Goal: Find specific page/section: Find specific page/section

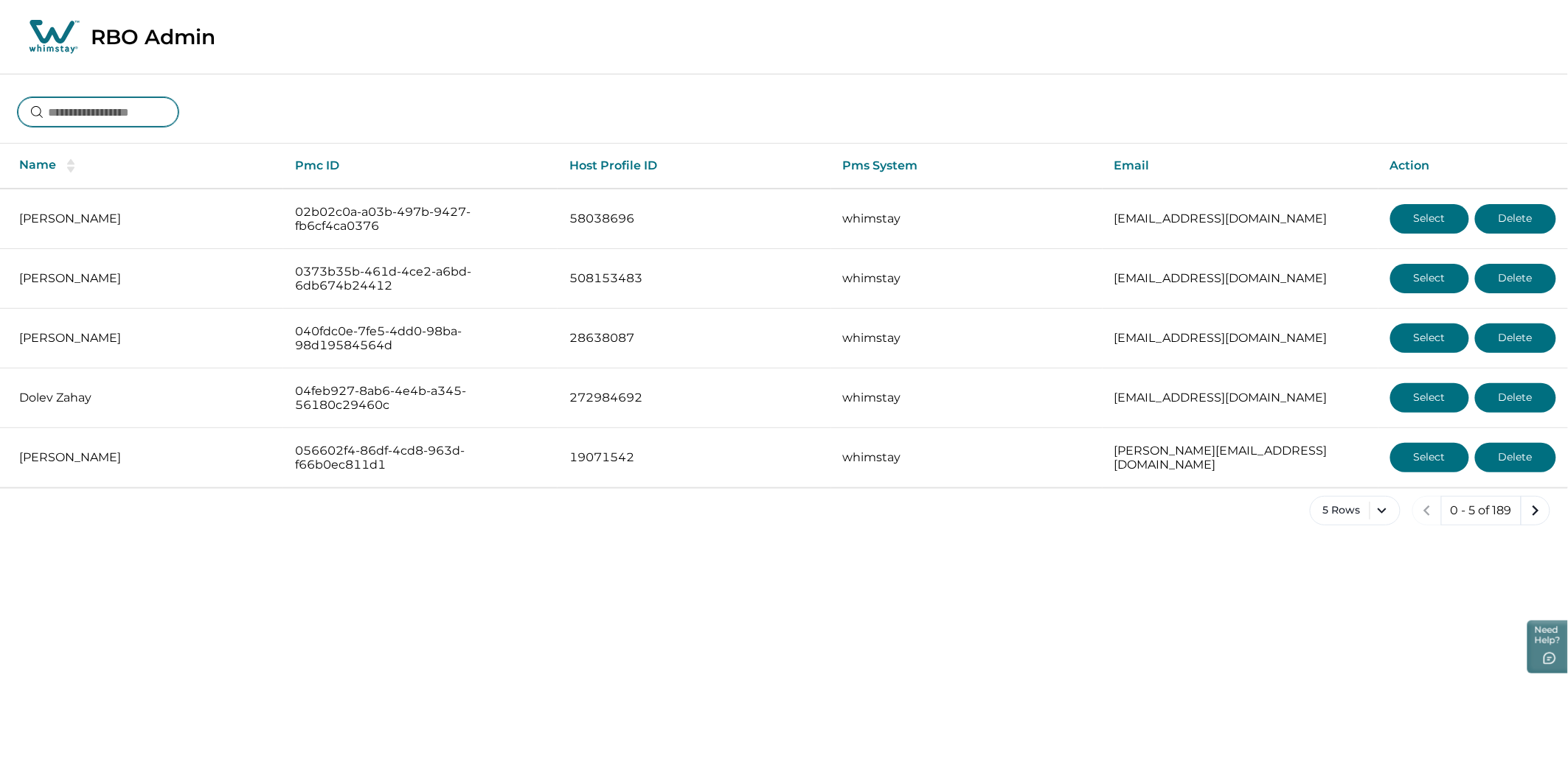
click at [150, 118] on input at bounding box center [98, 111] width 161 height 29
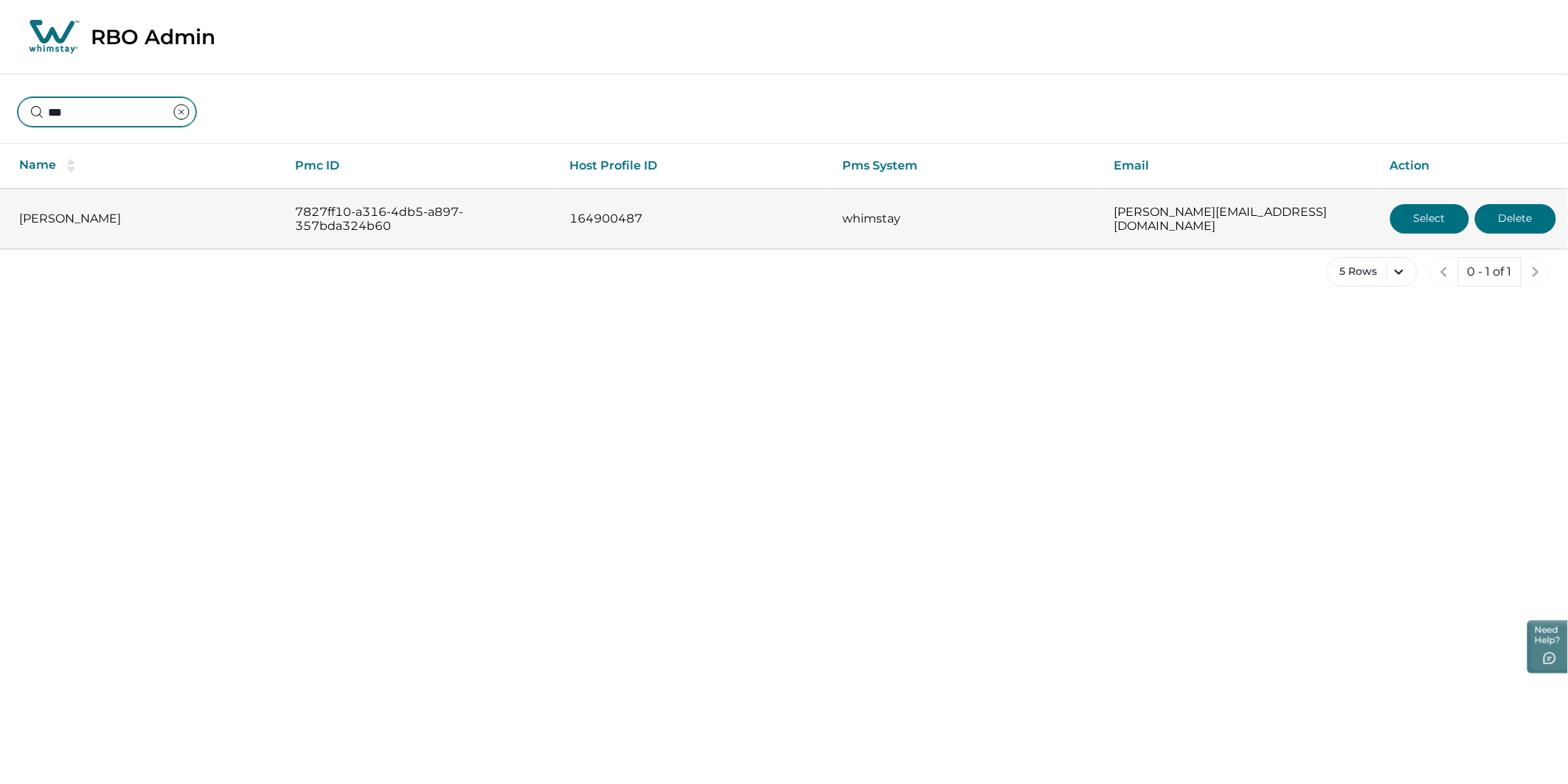
type input "***"
click at [1453, 216] on button "Select" at bounding box center [1429, 218] width 79 height 29
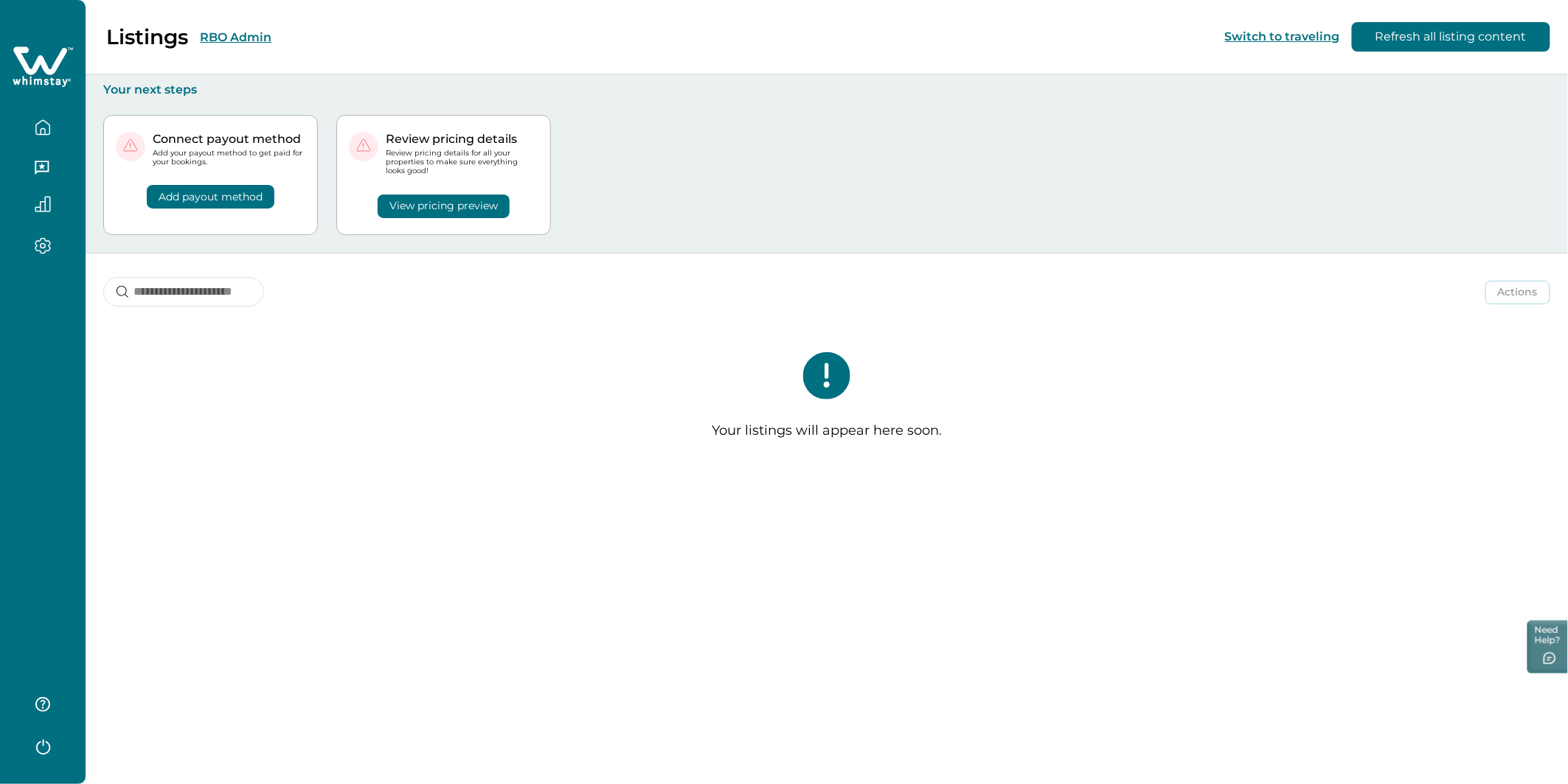
click at [235, 34] on button "RBO Admin" at bounding box center [235, 37] width 72 height 14
